Goal: Transaction & Acquisition: Download file/media

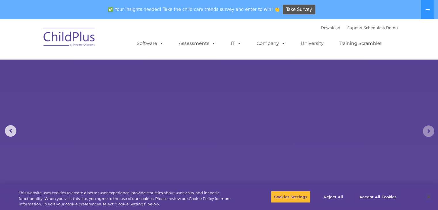
select select "MEDIUM"
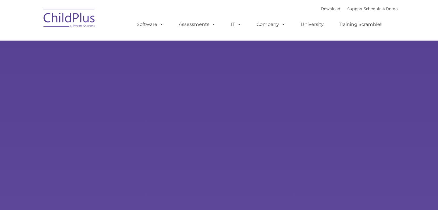
type input ""
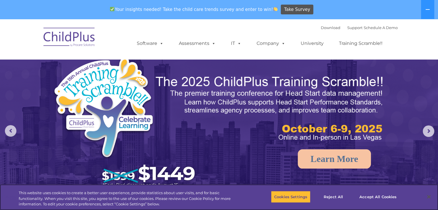
select select "MEDIUM"
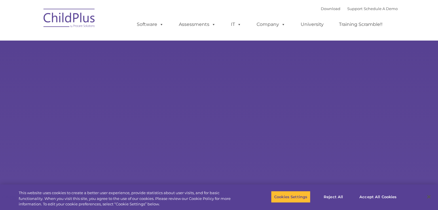
type input ""
select select "MEDIUM"
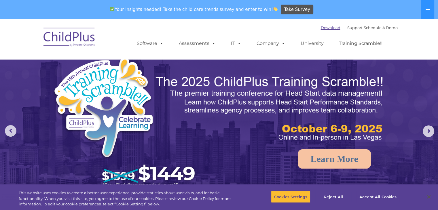
click at [321, 27] on link "Download" at bounding box center [330, 27] width 20 height 5
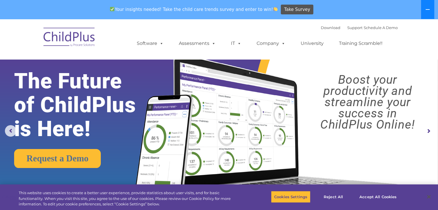
click at [427, 11] on icon at bounding box center [427, 9] width 5 height 5
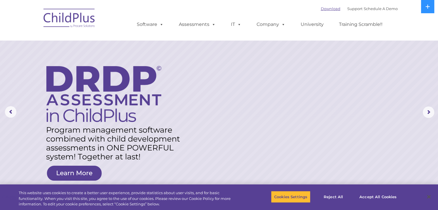
click at [323, 7] on link "Download" at bounding box center [330, 8] width 20 height 5
